Goal: Check status: Check status

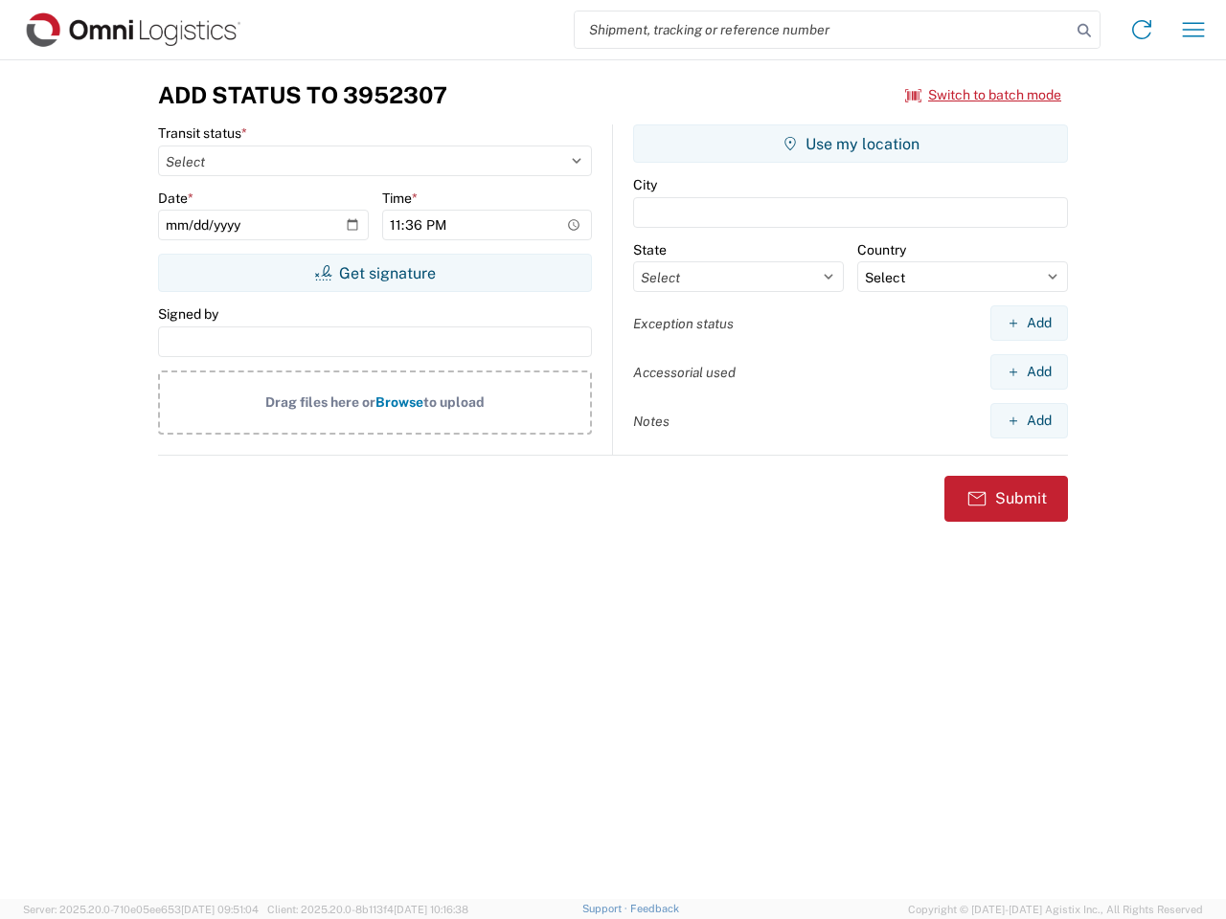
click at [823, 30] on input "search" at bounding box center [823, 29] width 496 height 36
click at [1084, 31] on icon at bounding box center [1084, 30] width 27 height 27
click at [1142, 30] on icon at bounding box center [1141, 29] width 31 height 31
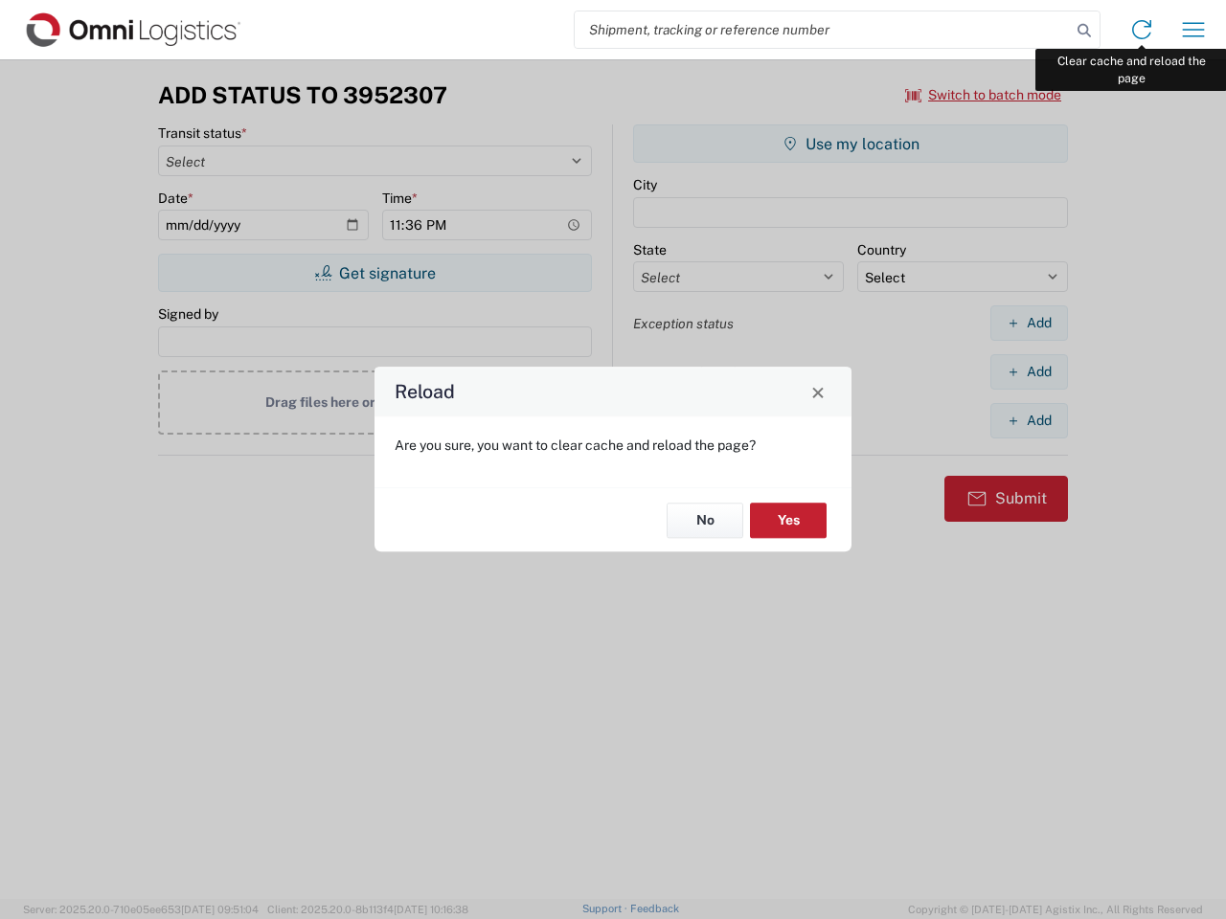
click at [1193, 30] on div "Reload Are you sure, you want to clear cache and reload the page? No Yes" at bounding box center [613, 459] width 1226 height 919
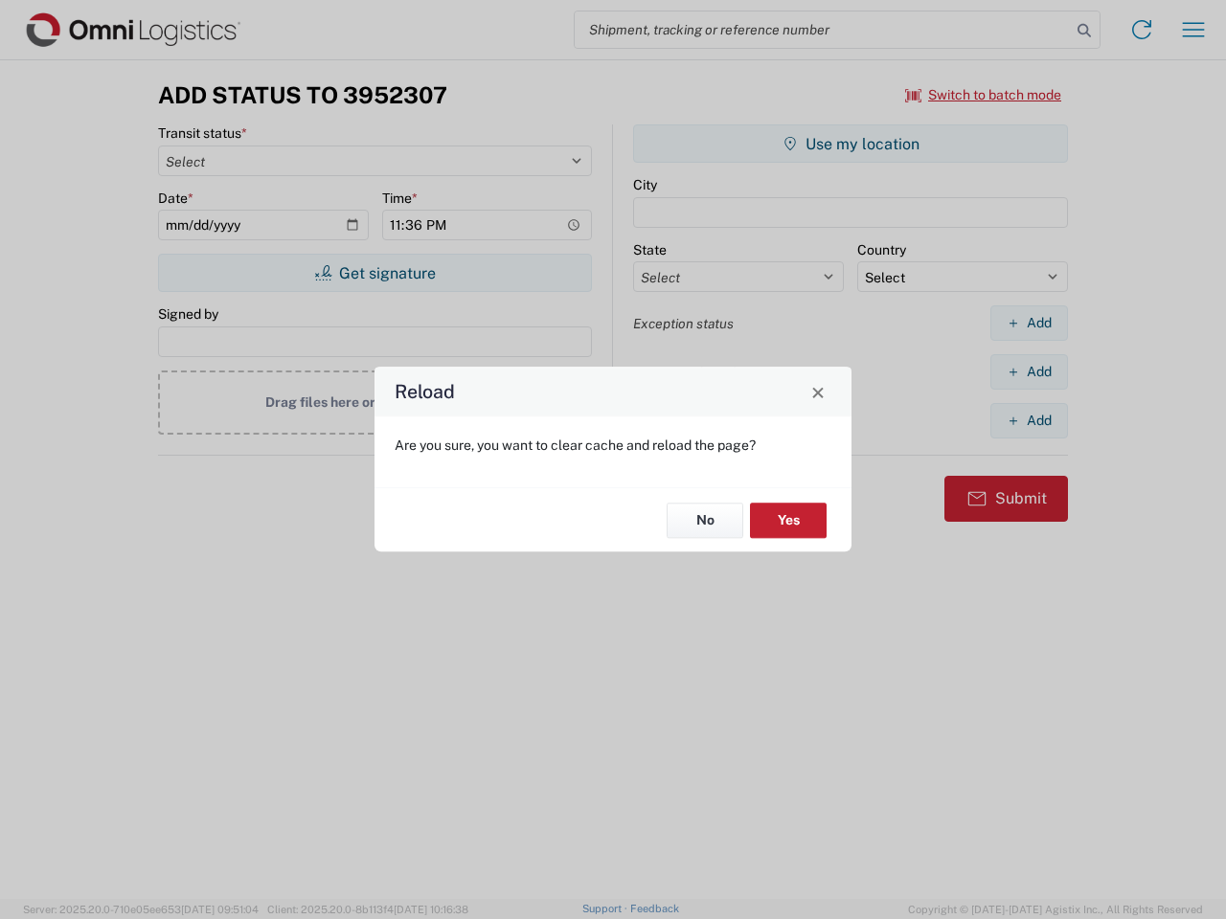
click at [984, 95] on div "Reload Are you sure, you want to clear cache and reload the page? No Yes" at bounding box center [613, 459] width 1226 height 919
click at [374, 273] on div "Reload Are you sure, you want to clear cache and reload the page? No Yes" at bounding box center [613, 459] width 1226 height 919
click at [851, 144] on div "Reload Are you sure, you want to clear cache and reload the page? No Yes" at bounding box center [613, 459] width 1226 height 919
click at [1029, 323] on div "Reload Are you sure, you want to clear cache and reload the page? No Yes" at bounding box center [613, 459] width 1226 height 919
click at [1029, 372] on div "Reload Are you sure, you want to clear cache and reload the page? No Yes" at bounding box center [613, 459] width 1226 height 919
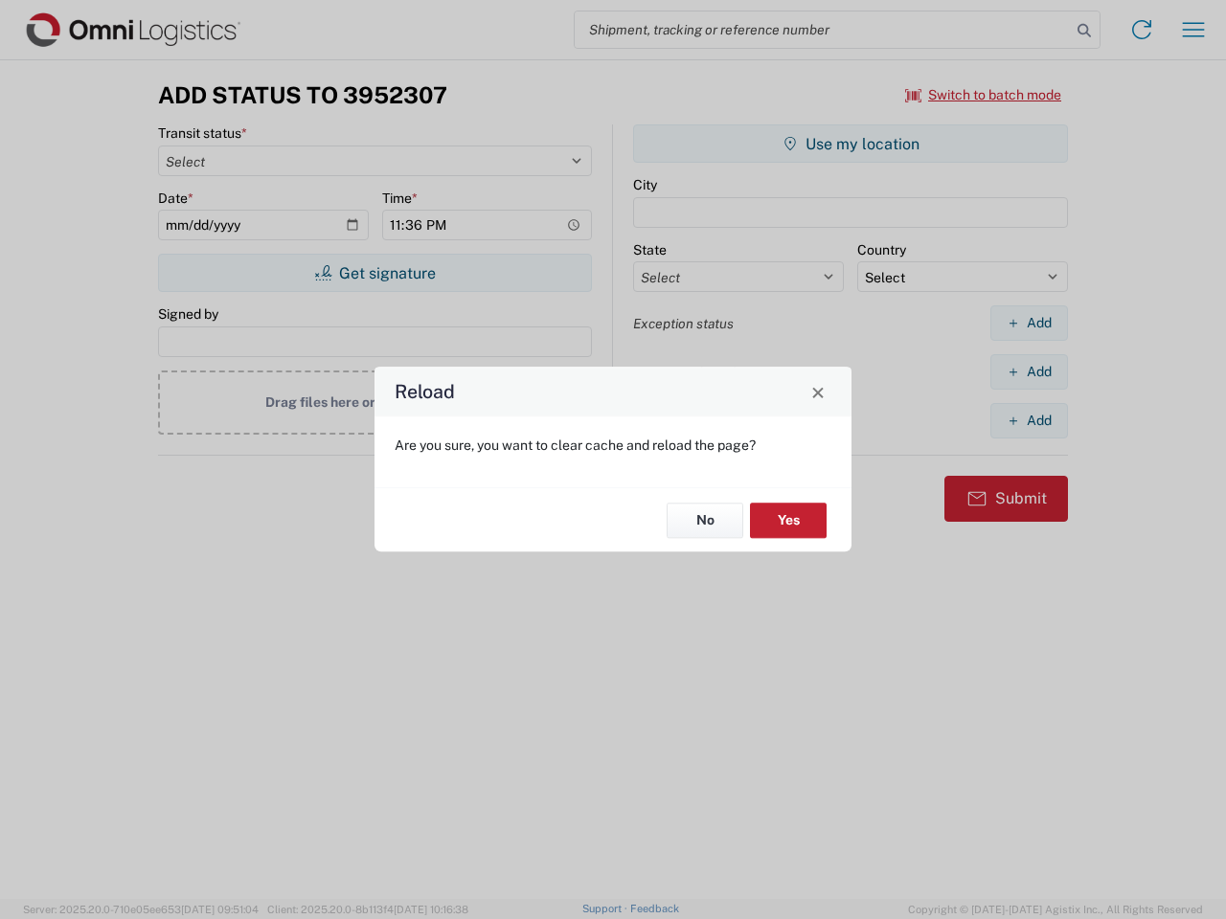
click at [1029, 420] on div "Reload Are you sure, you want to clear cache and reload the page? No Yes" at bounding box center [613, 459] width 1226 height 919
